Goal: Complete application form

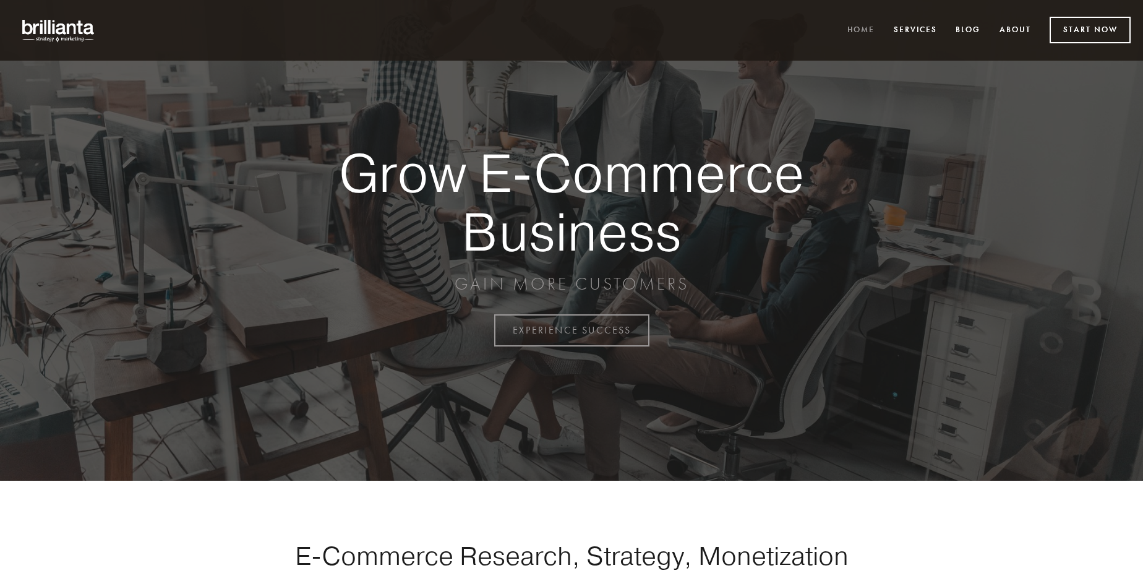
scroll to position [3244, 0]
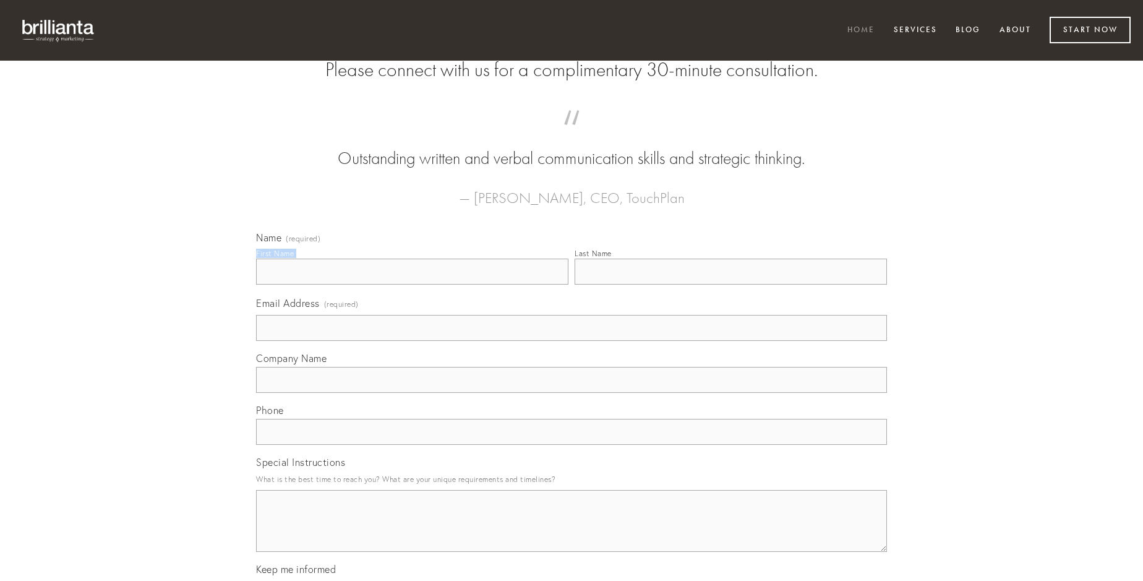
type input "[PERSON_NAME]"
click at [731, 285] on input "Last Name" at bounding box center [731, 272] width 312 height 26
type input "[PERSON_NAME]"
click at [572, 341] on input "Email Address (required)" at bounding box center [571, 328] width 631 height 26
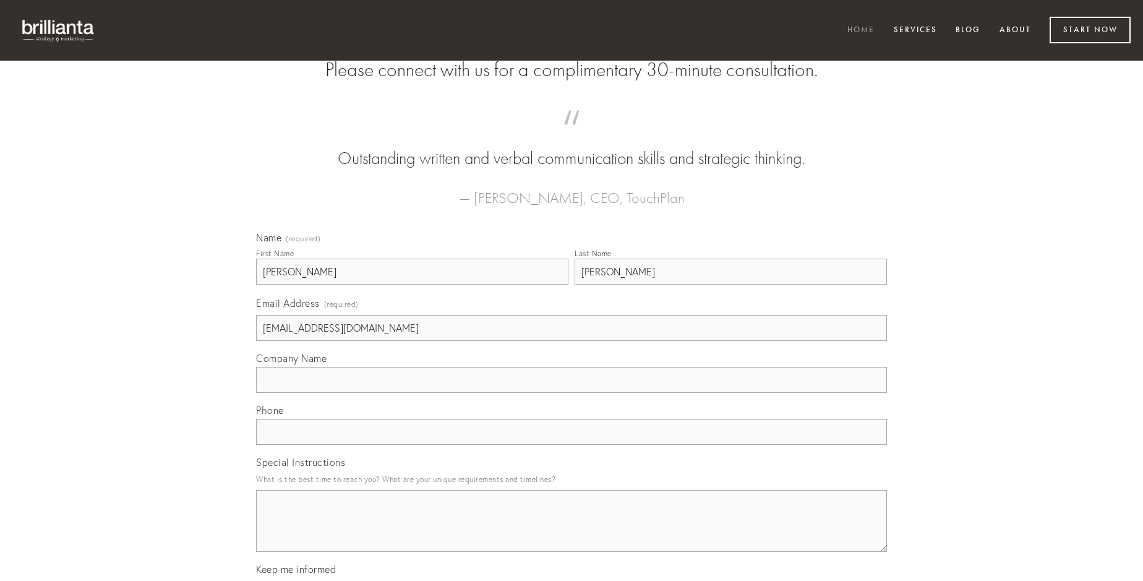
type input "[EMAIL_ADDRESS][DOMAIN_NAME]"
click at [572, 393] on input "Company Name" at bounding box center [571, 380] width 631 height 26
type input "arcus"
click at [572, 445] on input "text" at bounding box center [571, 432] width 631 height 26
click at [572, 532] on textarea "Special Instructions" at bounding box center [571, 521] width 631 height 62
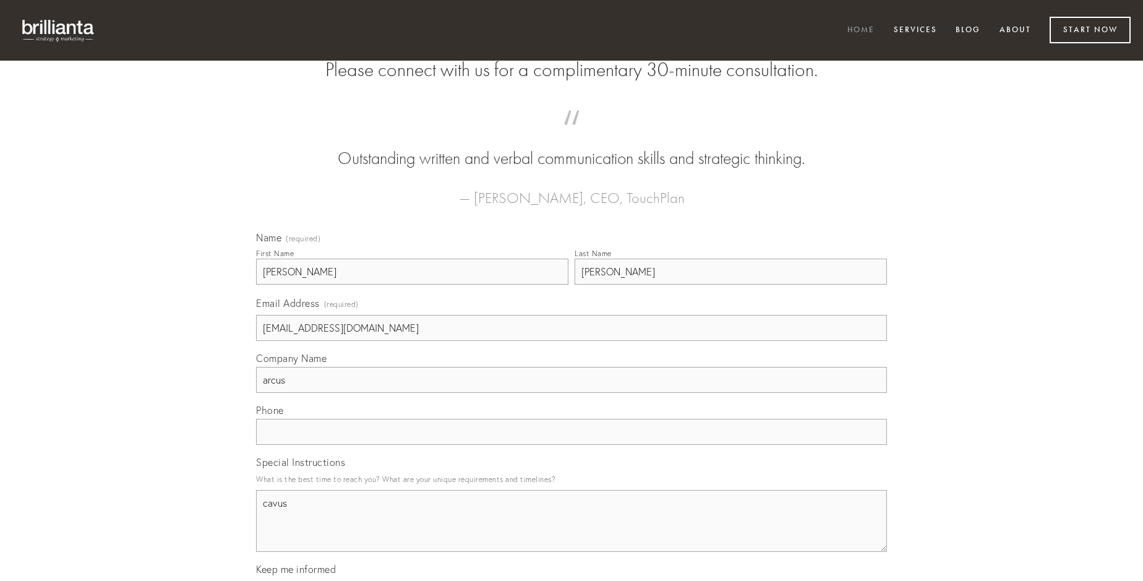
type textarea "cavus"
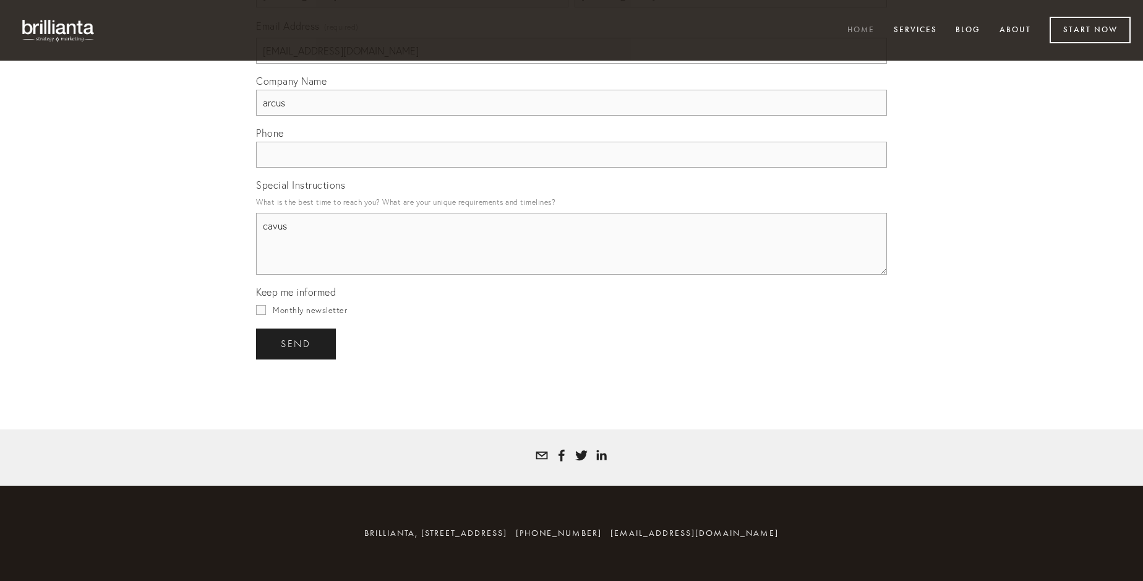
click at [297, 343] on span "send" at bounding box center [296, 343] width 30 height 11
